Goal: Task Accomplishment & Management: Manage account settings

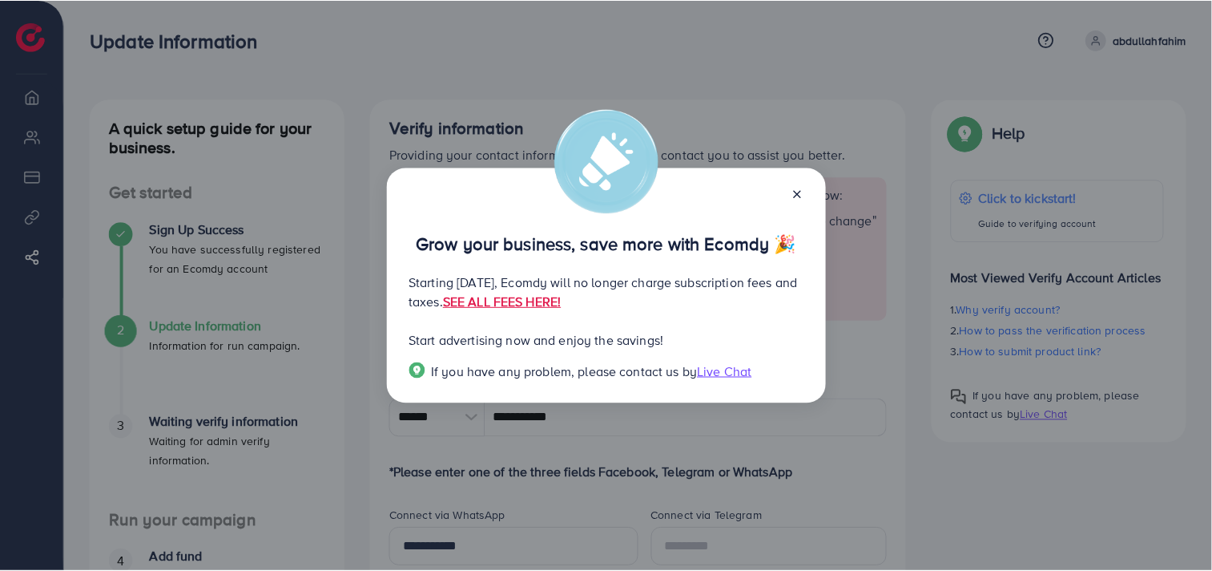
scroll to position [746, 0]
click at [794, 192] on icon at bounding box center [799, 194] width 13 height 13
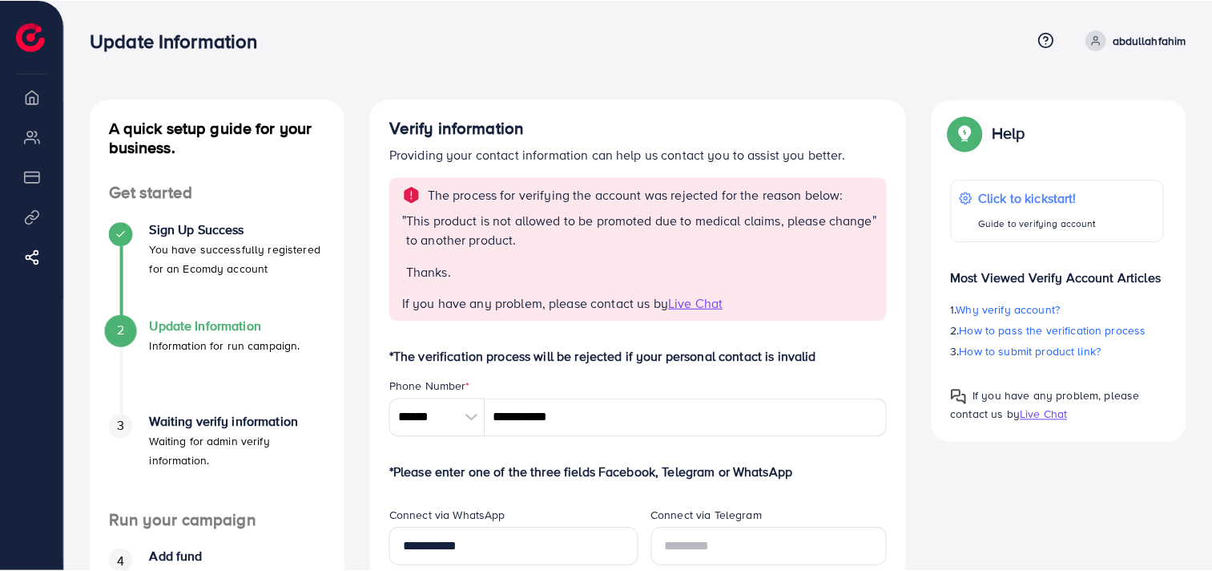
scroll to position [746, 0]
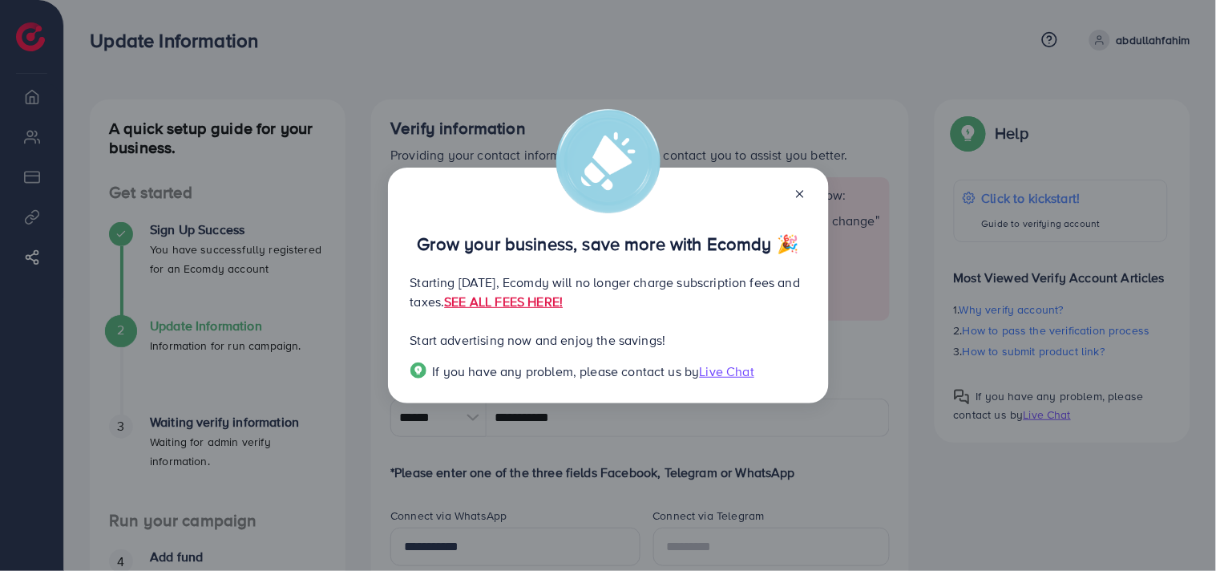
click at [798, 190] on icon at bounding box center [799, 194] width 13 height 13
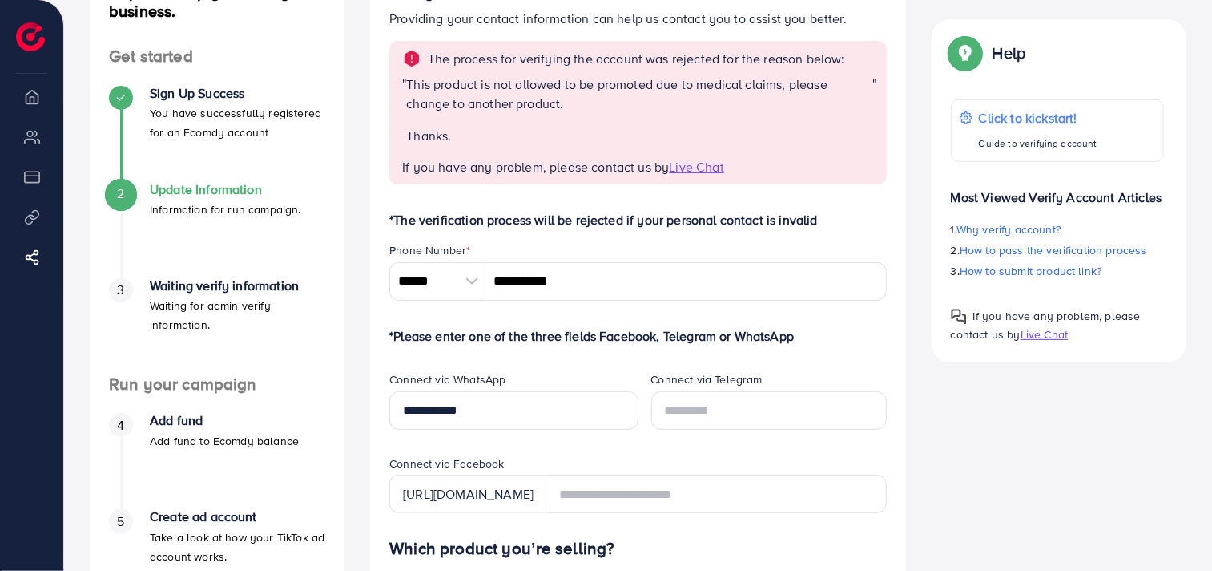
scroll to position [89, 0]
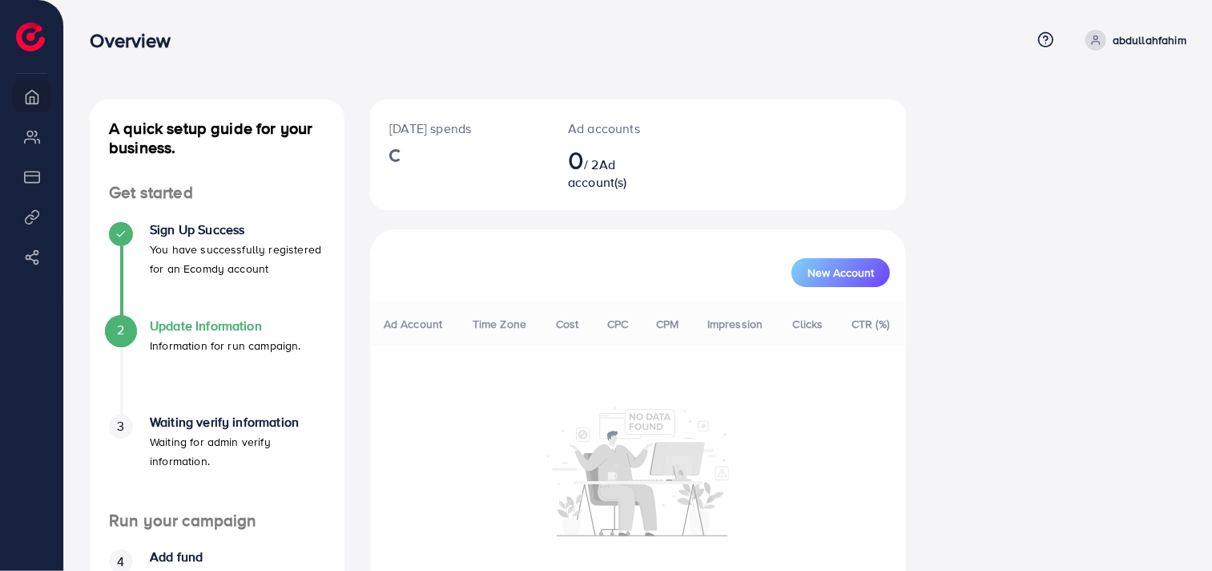
scroll to position [746, 0]
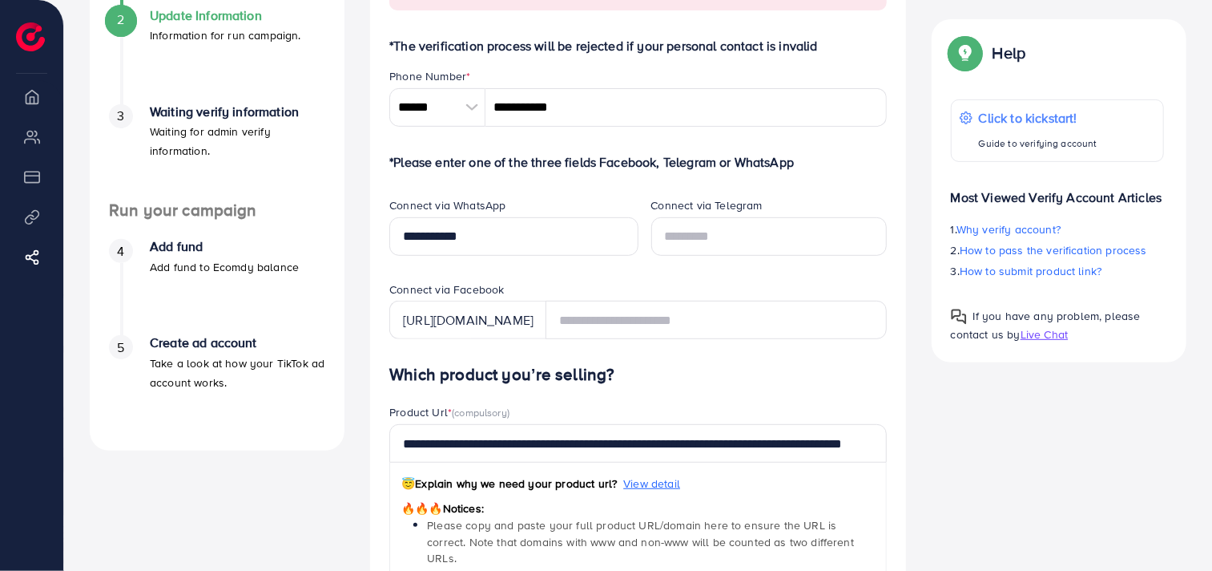
scroll to position [313, 0]
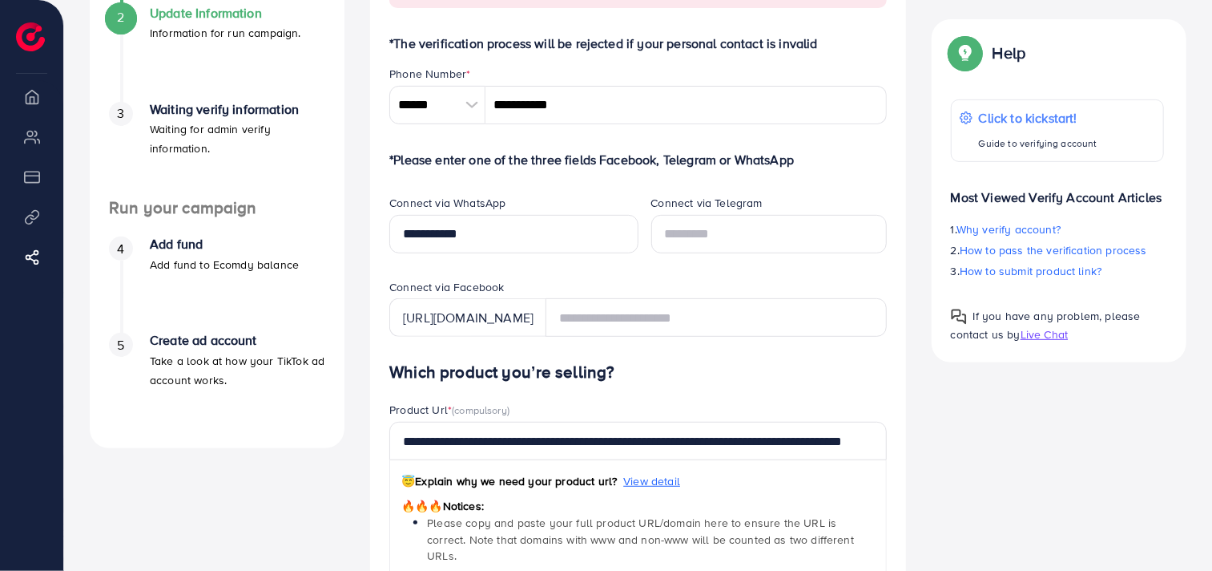
drag, startPoint x: 1208, startPoint y: 327, endPoint x: 1215, endPoint y: 380, distance: 53.4
drag, startPoint x: 1141, startPoint y: 435, endPoint x: 1215, endPoint y: 286, distance: 166.3
type textarea "**********"
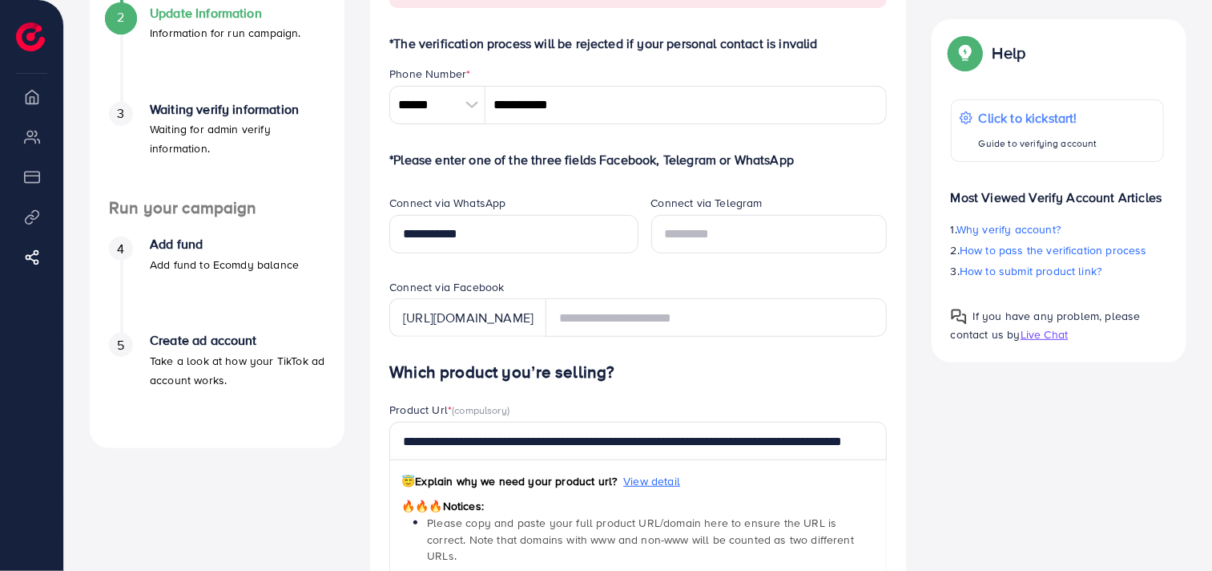
click at [1107, 517] on div "A quick setup guide for your business. Get started Sign Up Success You have suc…" at bounding box center [638, 457] width 1123 height 1341
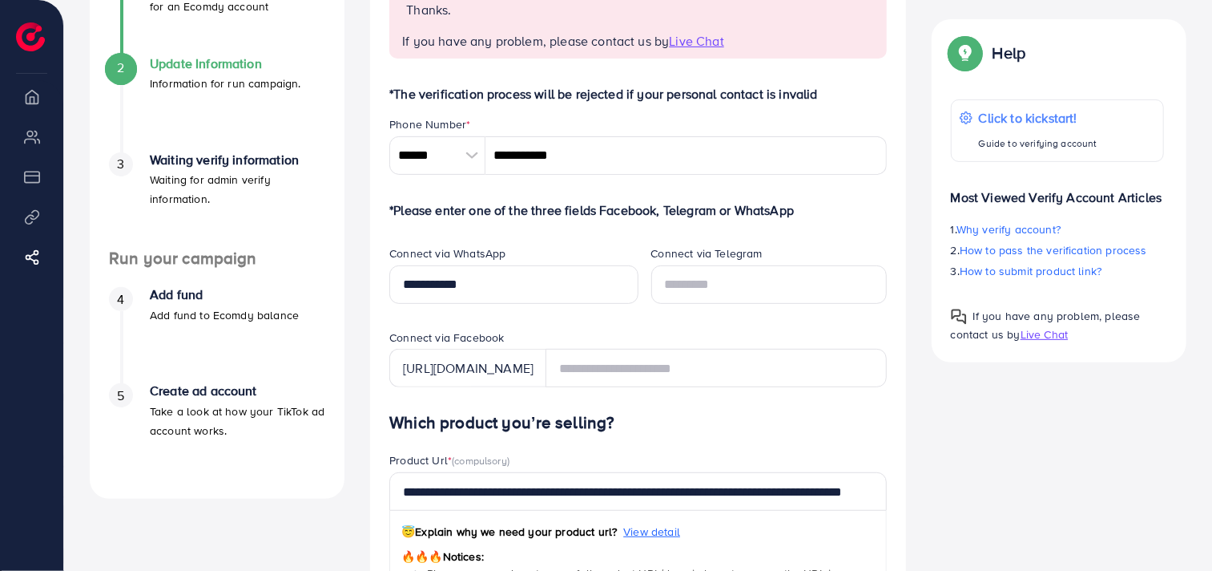
scroll to position [0, 0]
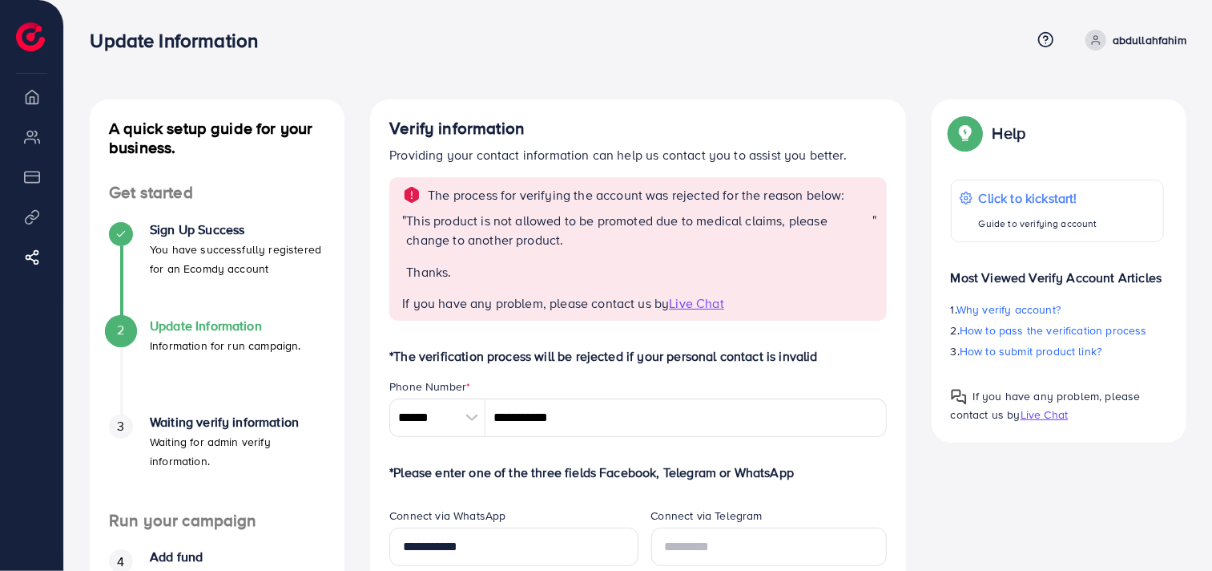
click at [1099, 38] on icon at bounding box center [1096, 39] width 11 height 11
click at [1088, 89] on span "Log out" at bounding box center [1090, 95] width 43 height 19
